Goal: Find specific page/section: Find specific page/section

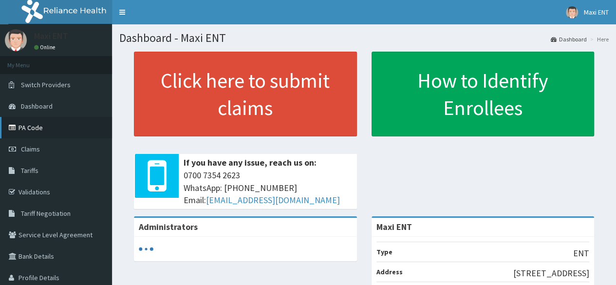
click at [63, 128] on link "PA Code" at bounding box center [56, 127] width 112 height 21
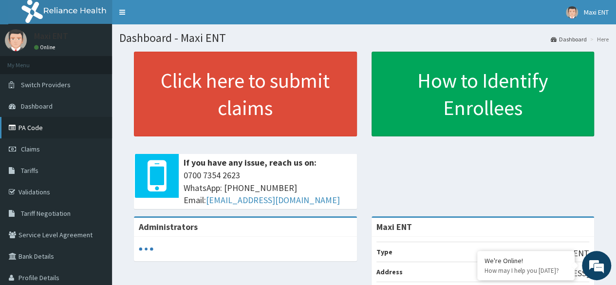
click at [29, 121] on link "PA Code" at bounding box center [56, 127] width 112 height 21
